Goal: Task Accomplishment & Management: Use online tool/utility

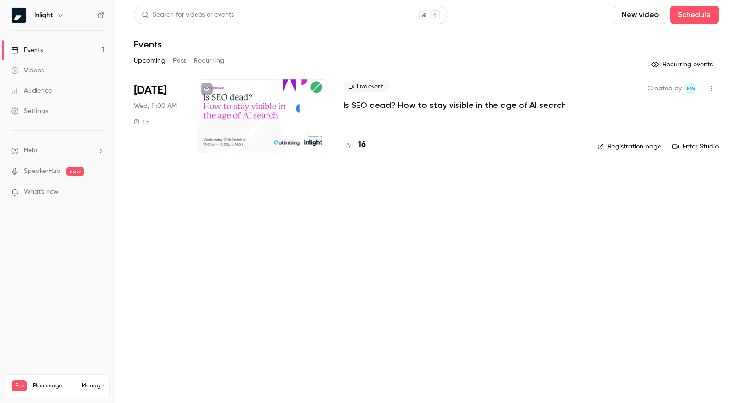
click at [264, 108] on div at bounding box center [262, 116] width 131 height 74
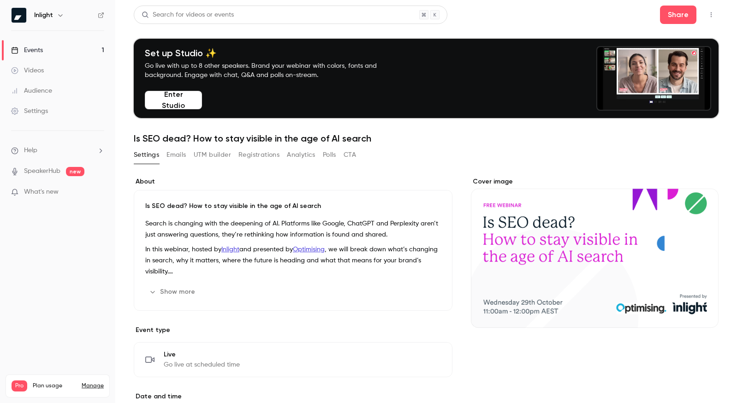
scroll to position [108, 0]
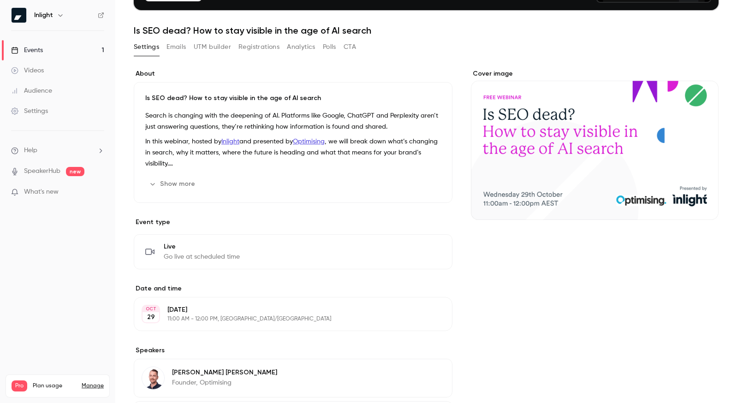
click at [181, 187] on button "Show more" at bounding box center [172, 184] width 55 height 15
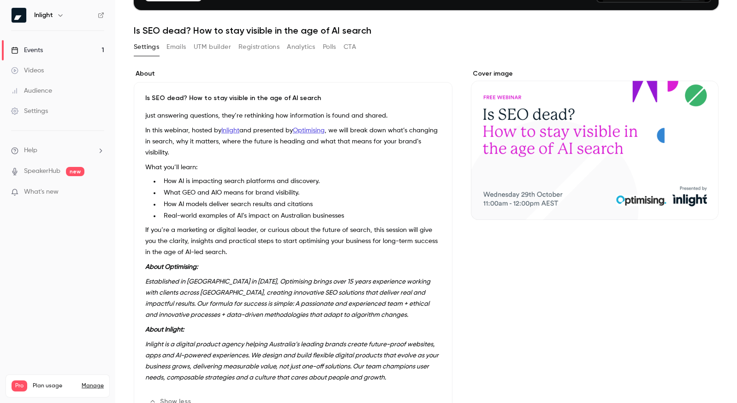
scroll to position [124, 0]
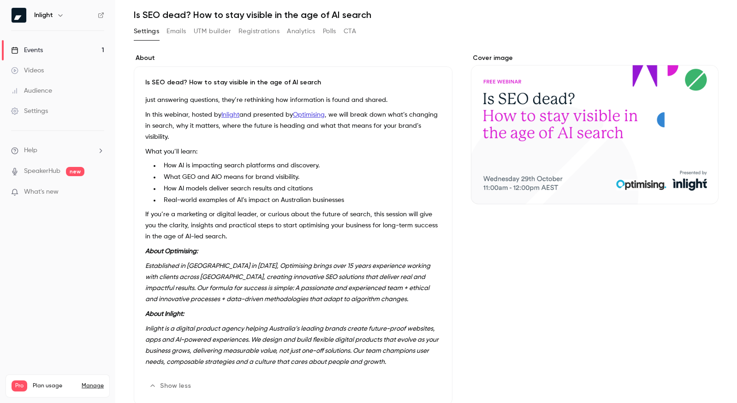
click at [206, 222] on p "If you’re a marketing or digital leader, or curious about the future of search,…" at bounding box center [293, 225] width 296 height 33
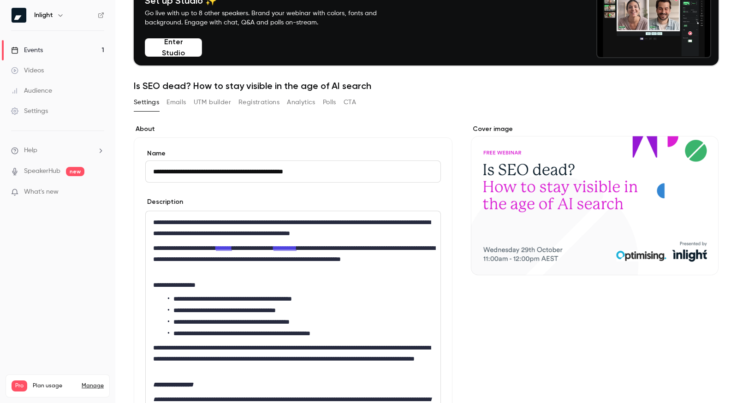
scroll to position [0, 0]
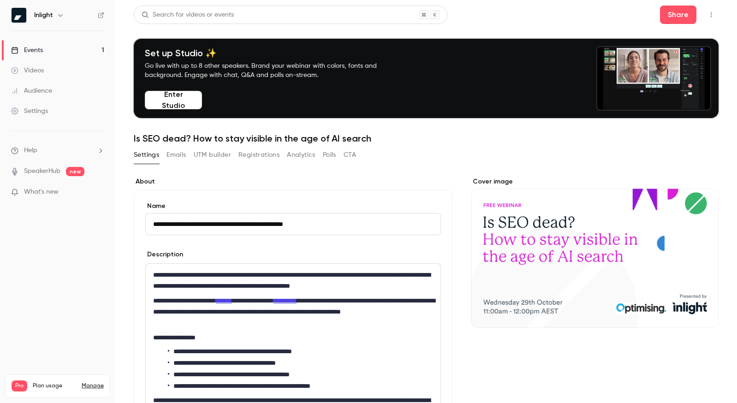
click at [355, 300] on p "**********" at bounding box center [293, 311] width 280 height 33
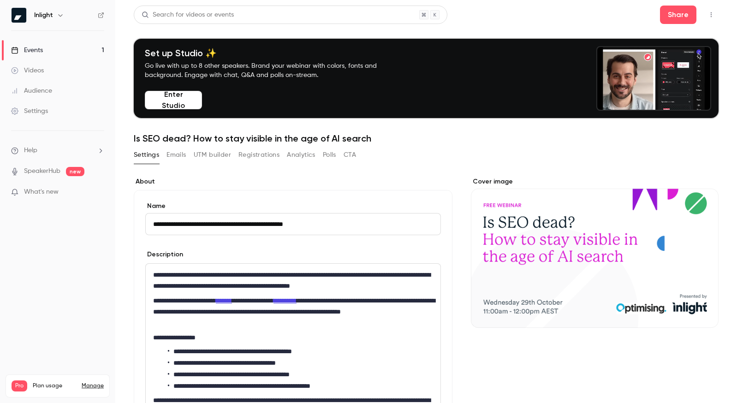
click at [201, 160] on button "UTM builder" at bounding box center [212, 155] width 37 height 15
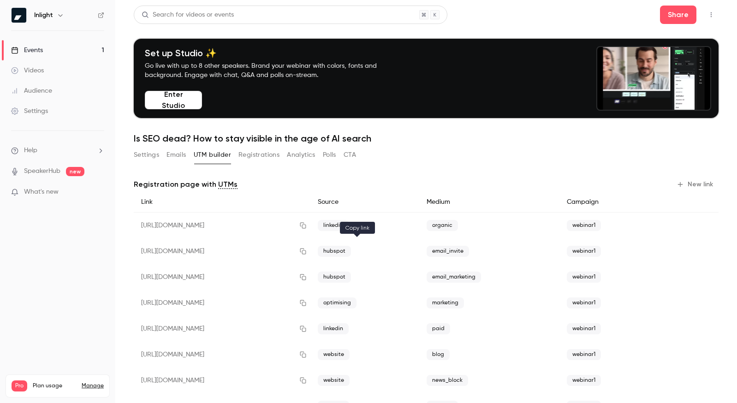
click at [307, 253] on icon "button" at bounding box center [302, 251] width 7 height 6
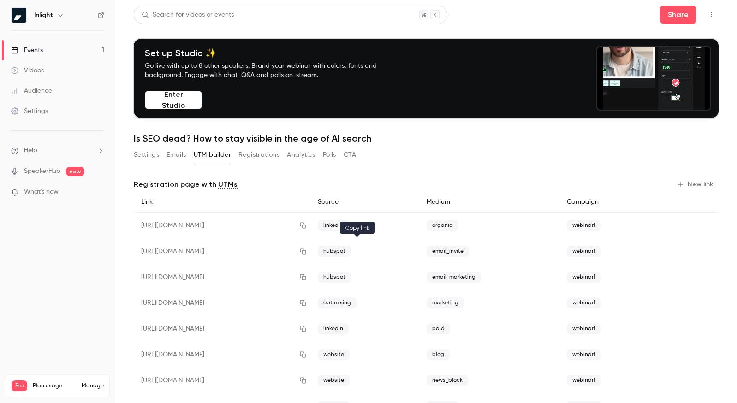
click at [306, 251] on icon "button" at bounding box center [303, 252] width 6 height 6
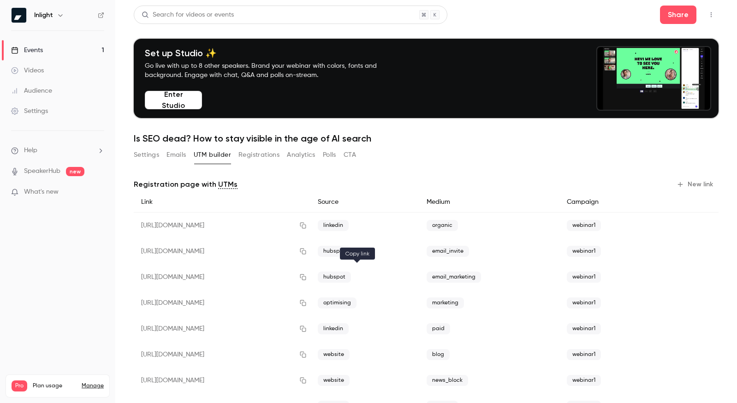
click at [307, 278] on icon "button" at bounding box center [302, 277] width 7 height 6
